Goal: Find specific page/section: Find specific page/section

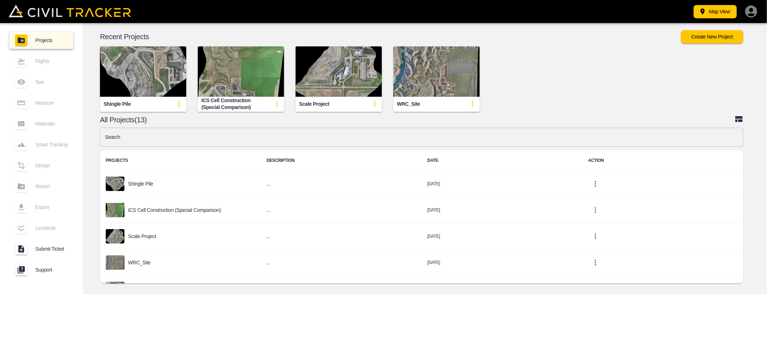
click at [426, 89] on img "button" at bounding box center [437, 71] width 86 height 50
